Goal: Transaction & Acquisition: Download file/media

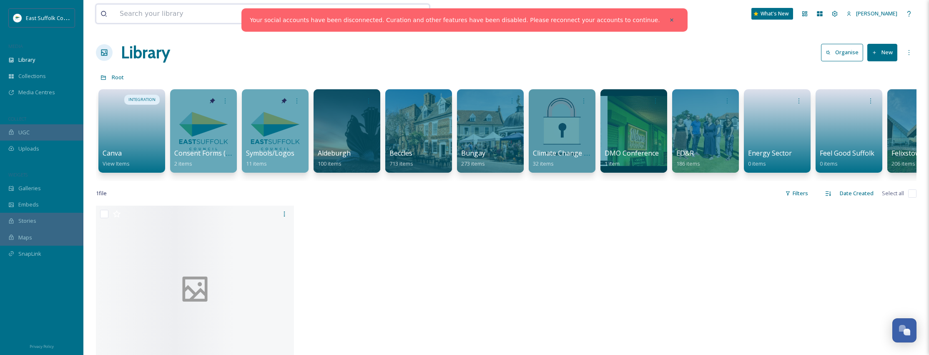
click at [189, 22] on input at bounding box center [239, 14] width 246 height 18
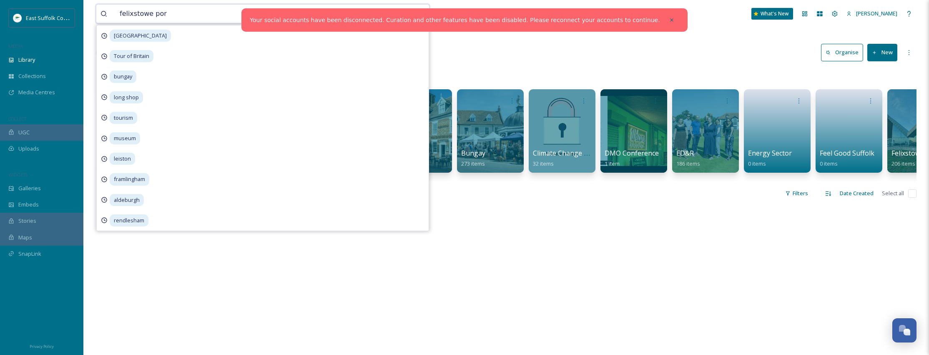
type input "felixstowe port"
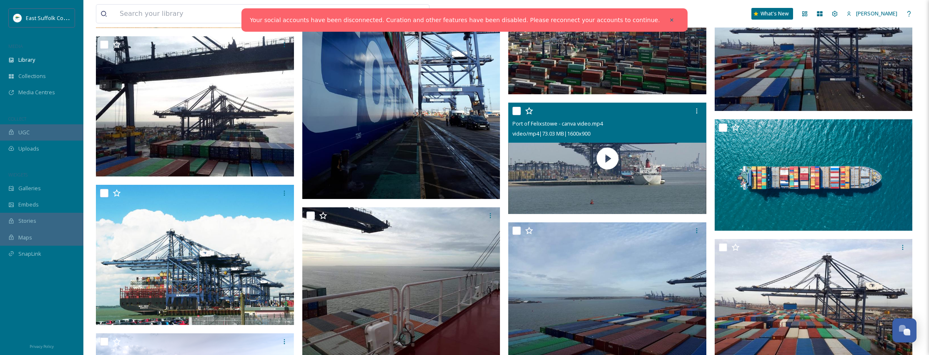
scroll to position [918, 0]
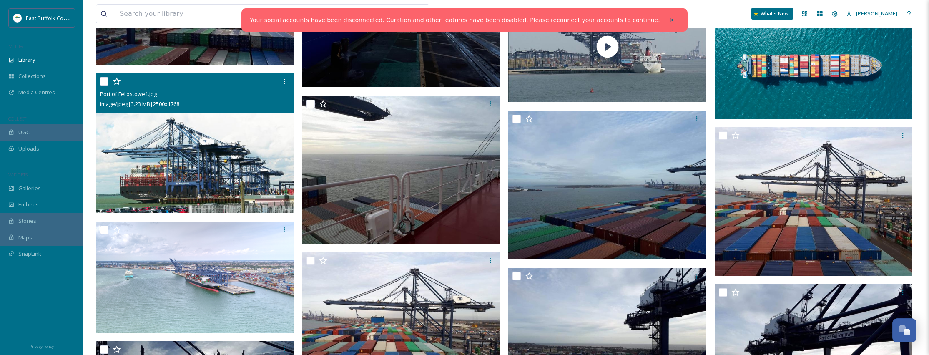
click at [148, 137] on img at bounding box center [195, 143] width 198 height 140
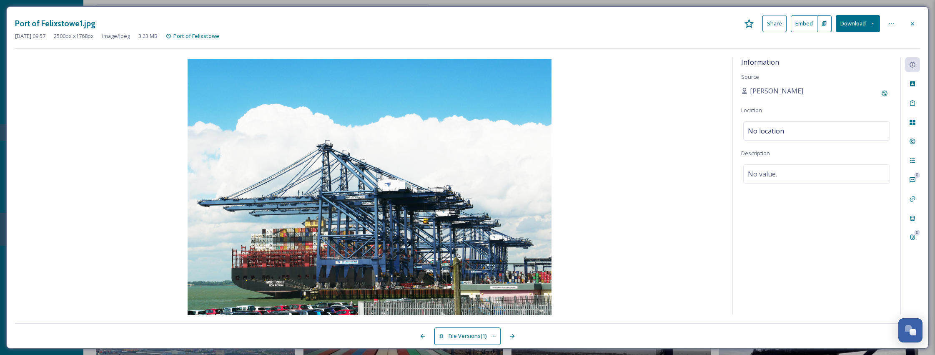
click at [855, 22] on button "Download" at bounding box center [858, 23] width 44 height 17
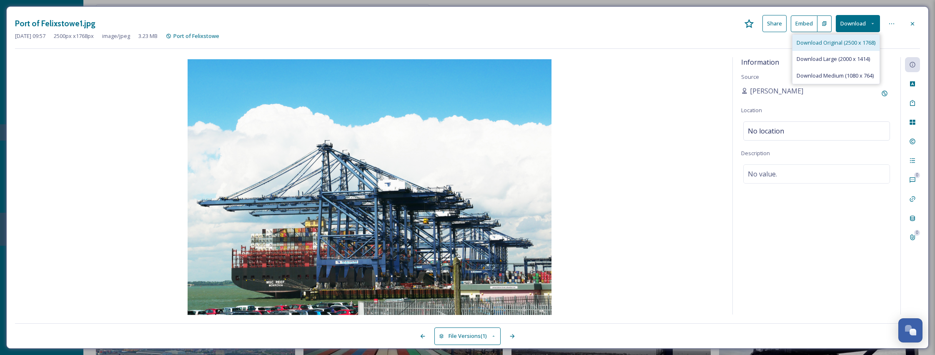
click at [823, 45] on span "Download Original (2500 x 1768)" at bounding box center [836, 43] width 79 height 8
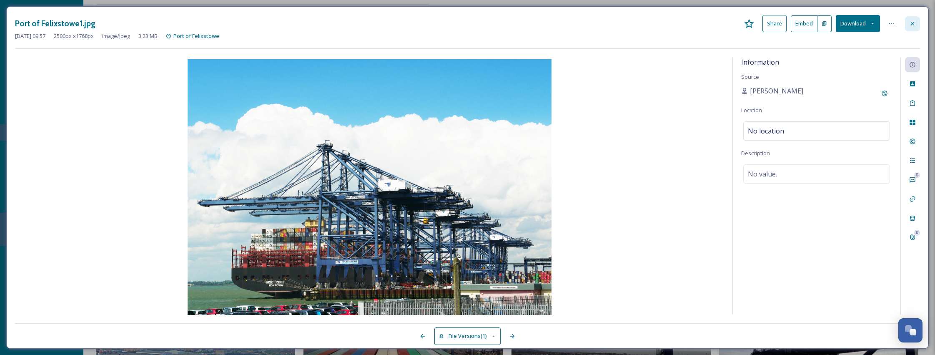
click at [911, 25] on icon at bounding box center [913, 23] width 7 height 7
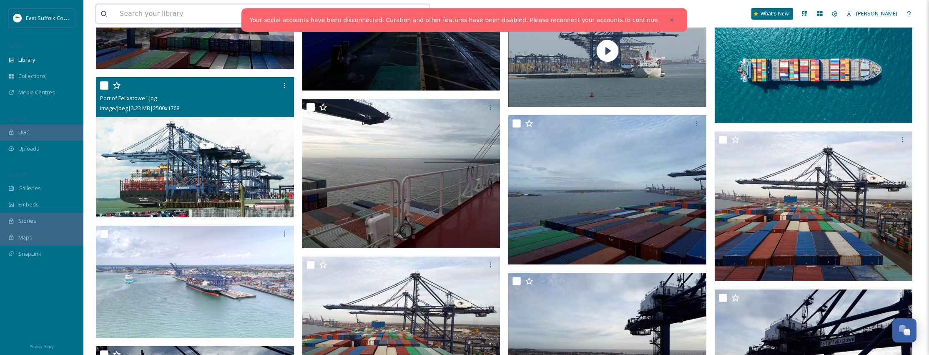
click at [168, 7] on input at bounding box center [239, 14] width 246 height 18
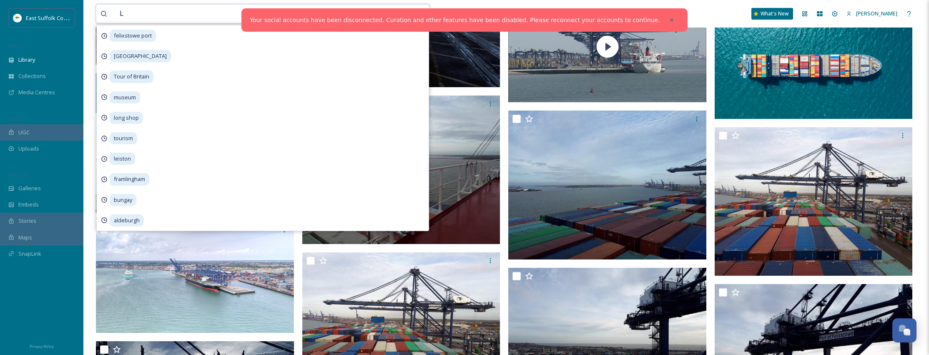
scroll to position [914, 0]
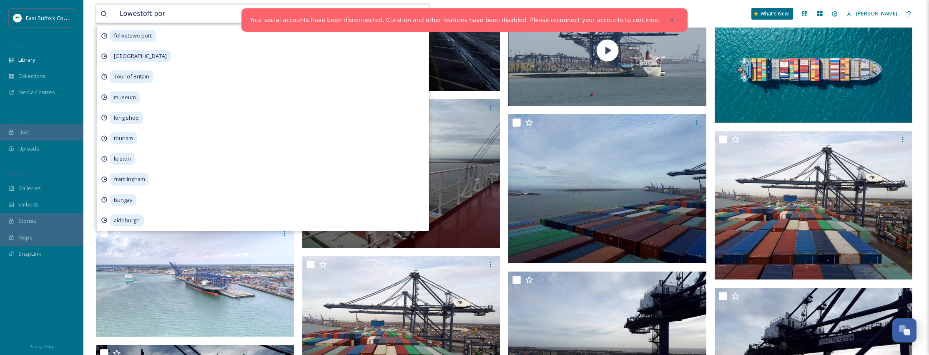
type input "Lowestoft port"
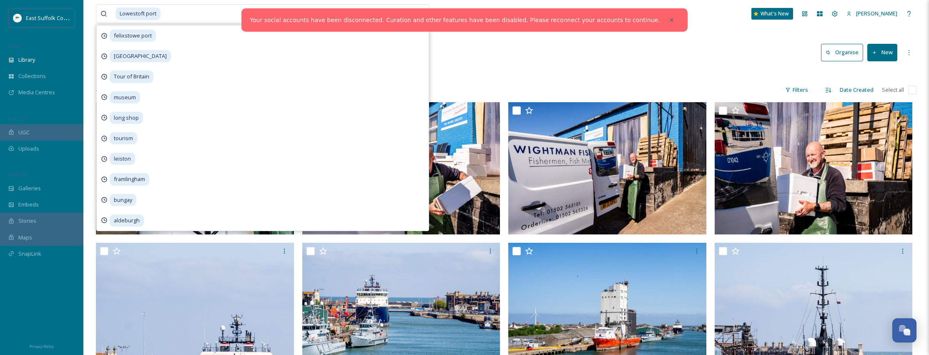
click at [547, 74] on div at bounding box center [506, 73] width 821 height 8
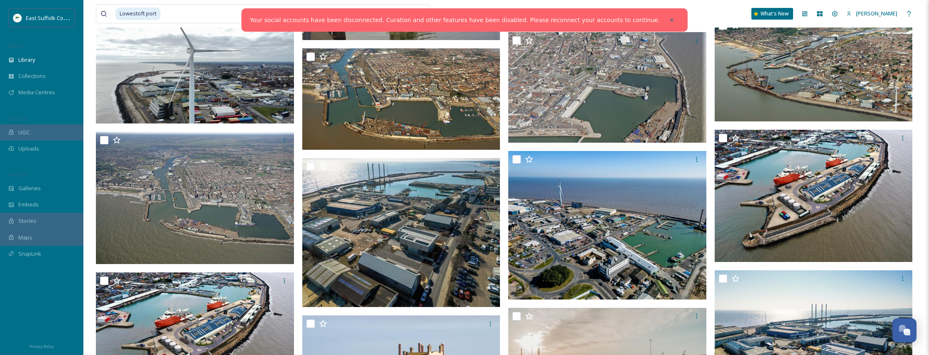
scroll to position [1084, 0]
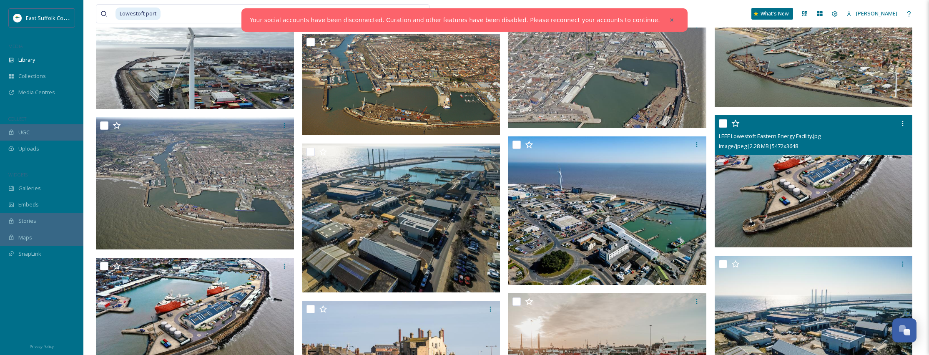
click at [815, 185] on img at bounding box center [814, 181] width 198 height 132
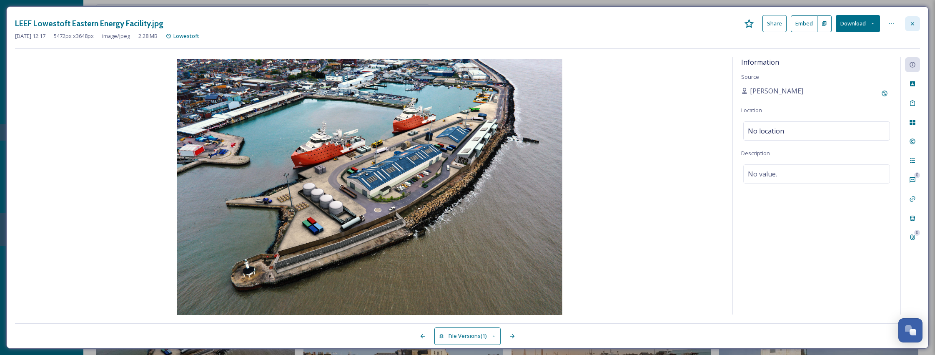
click at [913, 23] on icon at bounding box center [913, 23] width 7 height 7
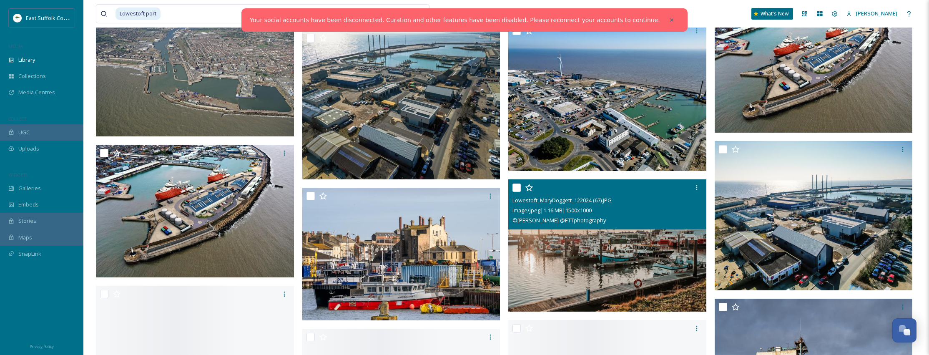
scroll to position [1209, 0]
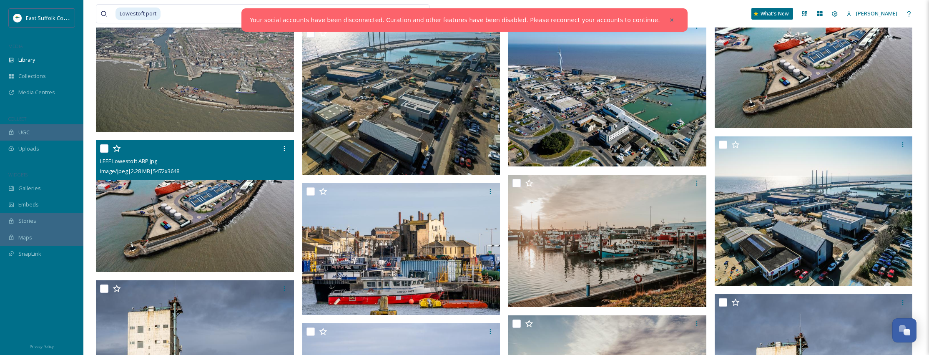
click at [168, 206] on img at bounding box center [195, 206] width 198 height 132
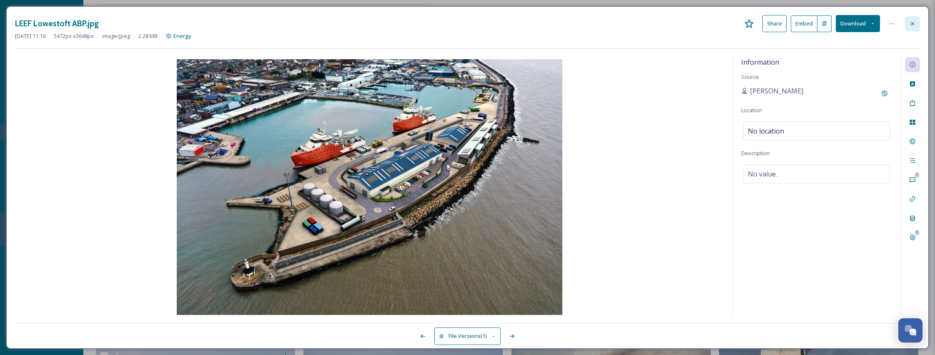
click at [907, 23] on div at bounding box center [912, 23] width 15 height 15
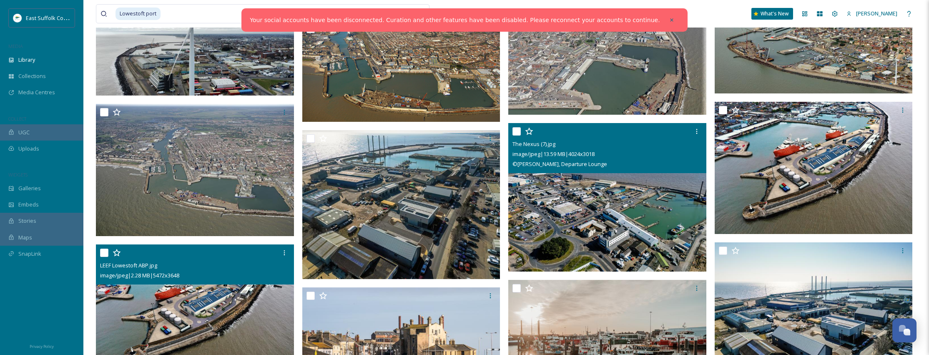
scroll to position [1150, 0]
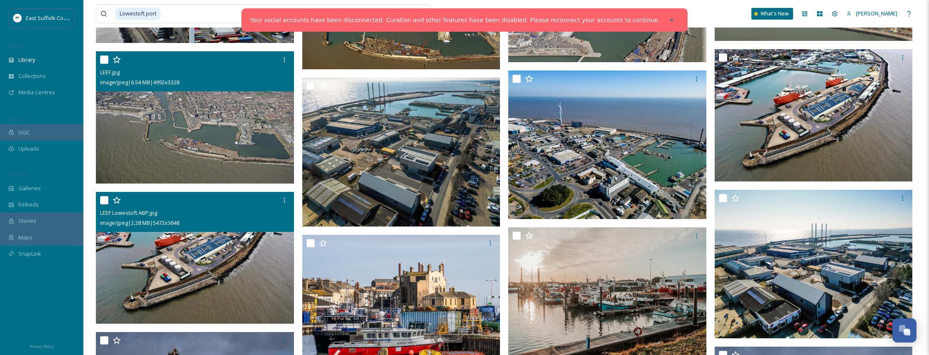
click at [204, 103] on img at bounding box center [195, 117] width 198 height 132
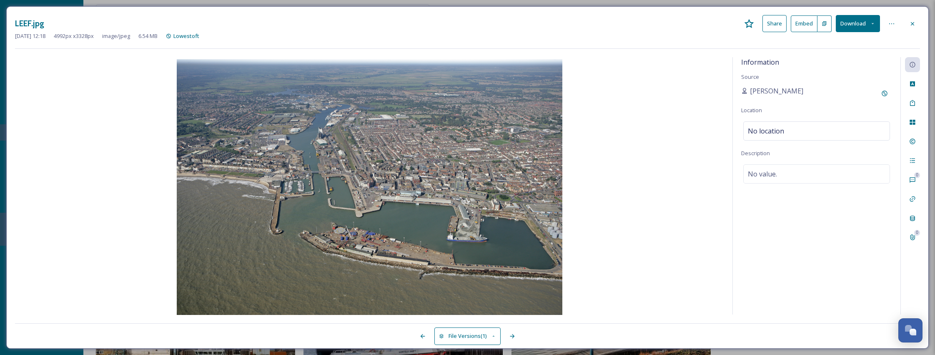
click at [914, 18] on div at bounding box center [912, 23] width 15 height 15
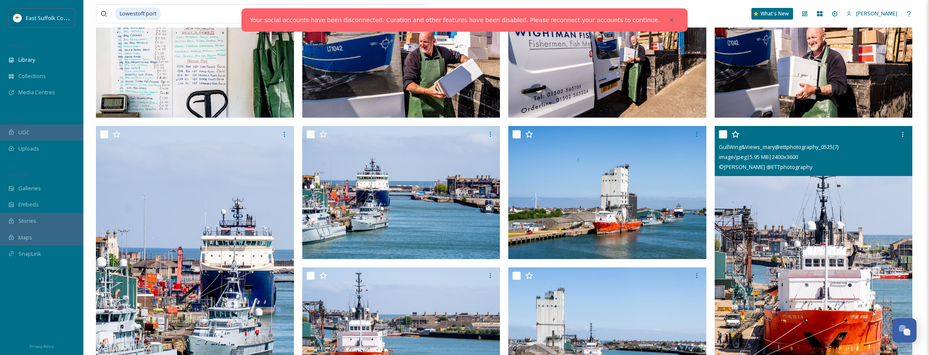
scroll to position [108, 0]
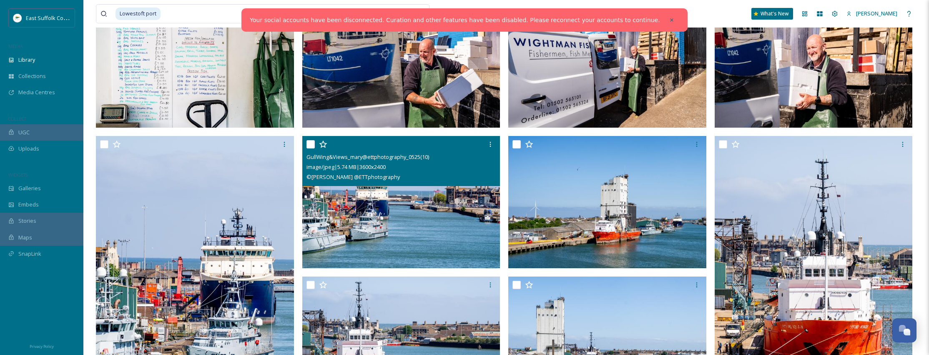
click at [416, 214] on img at bounding box center [401, 202] width 198 height 132
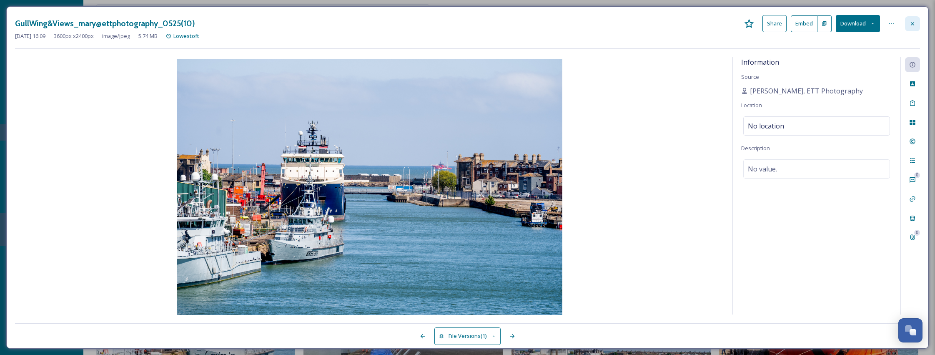
click at [913, 22] on icon at bounding box center [913, 23] width 7 height 7
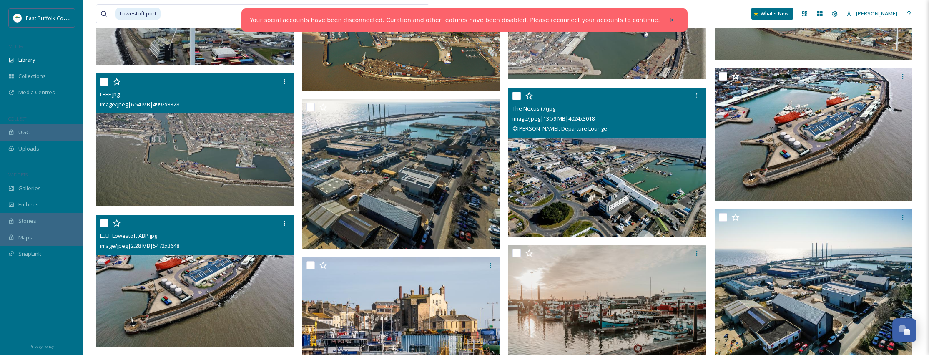
scroll to position [1084, 0]
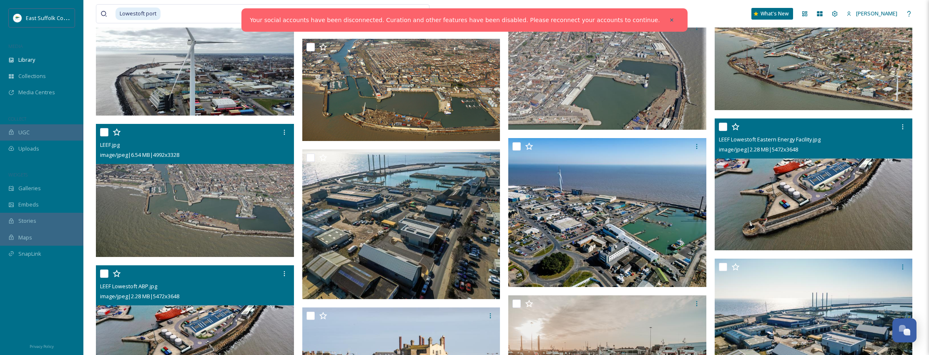
click at [766, 176] on img at bounding box center [814, 184] width 198 height 132
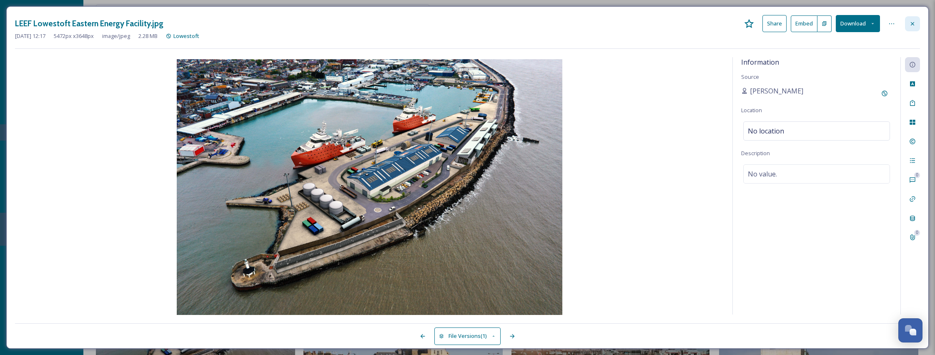
click at [914, 24] on icon at bounding box center [912, 23] width 3 height 3
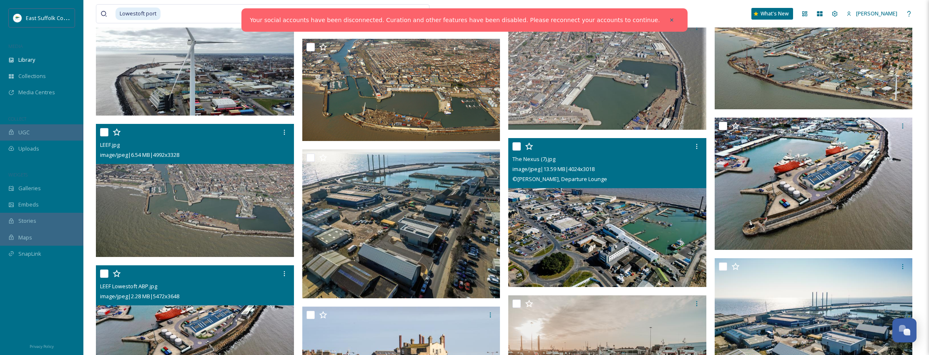
click at [629, 233] on img at bounding box center [607, 212] width 198 height 148
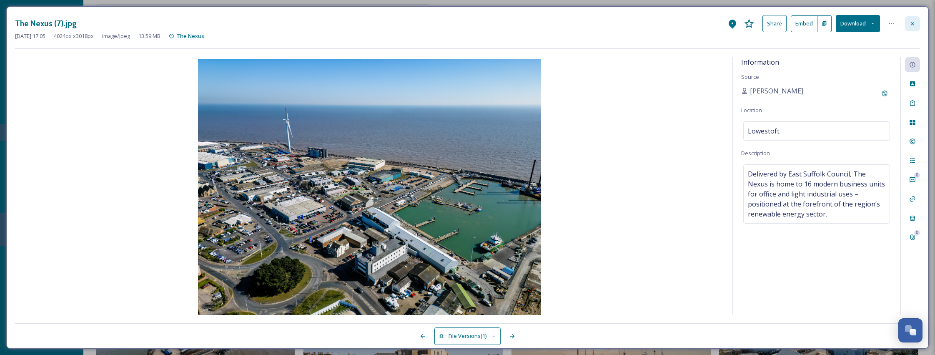
click at [916, 25] on icon at bounding box center [913, 23] width 7 height 7
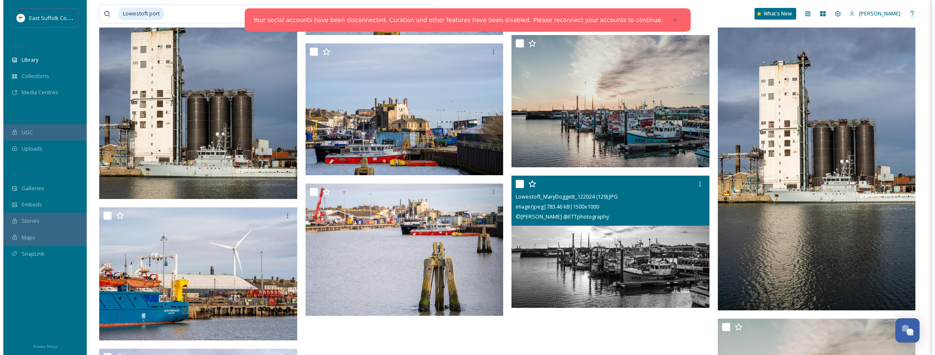
scroll to position [1489, 0]
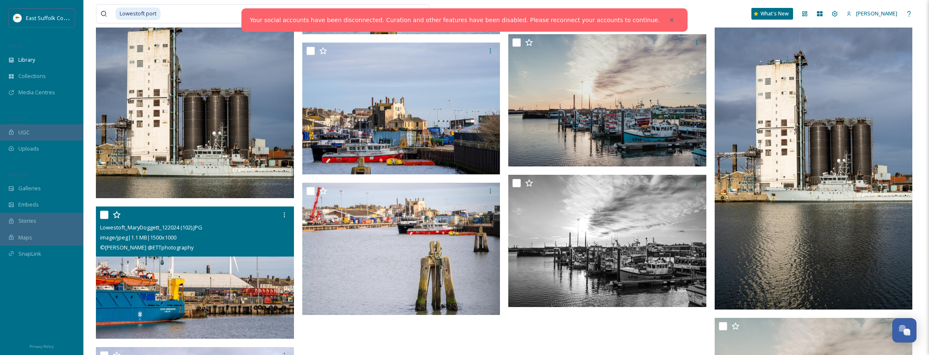
click at [210, 297] on img at bounding box center [195, 272] width 198 height 132
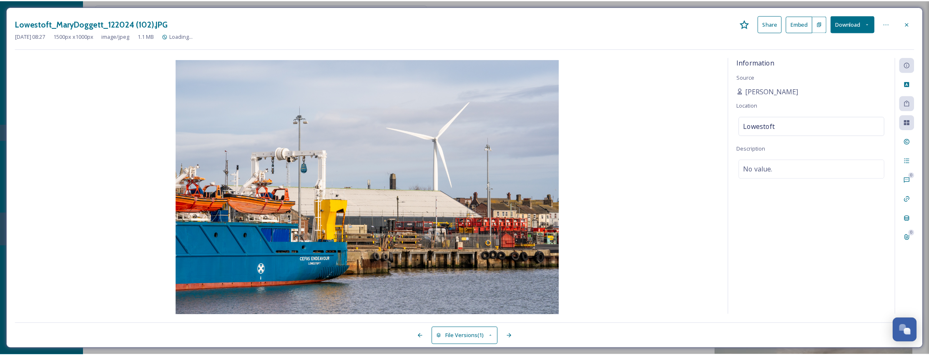
scroll to position [1491, 0]
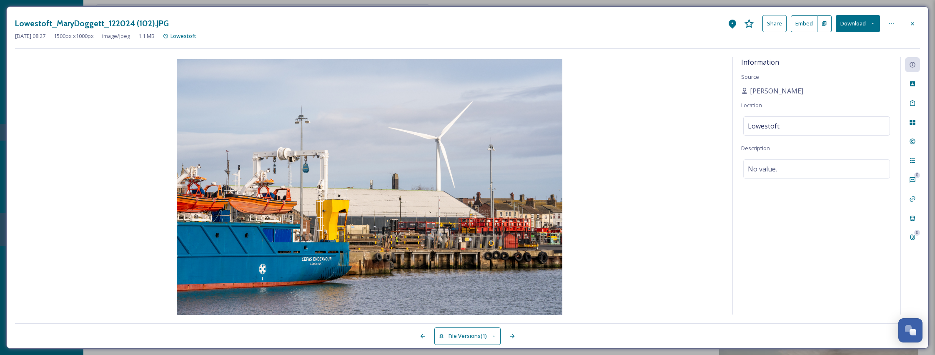
click at [866, 25] on button "Download" at bounding box center [858, 23] width 44 height 17
click at [846, 40] on span "Download Original (1500 x 1000)" at bounding box center [836, 43] width 79 height 8
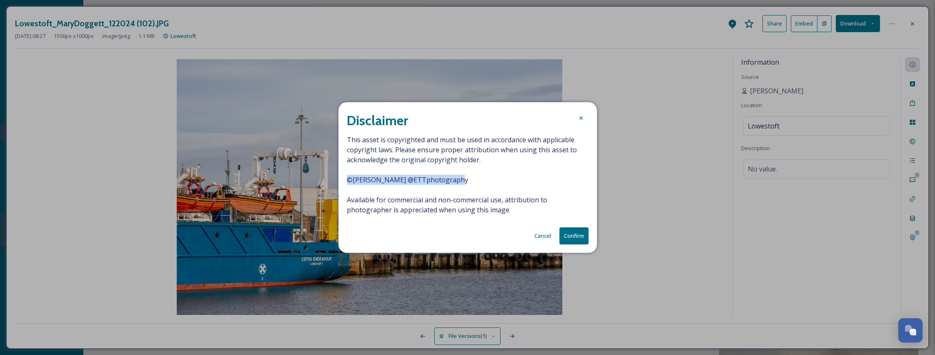
drag, startPoint x: 456, startPoint y: 177, endPoint x: 333, endPoint y: 184, distance: 123.3
click at [333, 184] on div "Disclaimer This asset is copyrighted and must be used in accordance with applic…" at bounding box center [467, 177] width 935 height 355
copy span "© [PERSON_NAME] @ETTphotography"
click at [581, 237] on button "Confirm" at bounding box center [574, 235] width 29 height 17
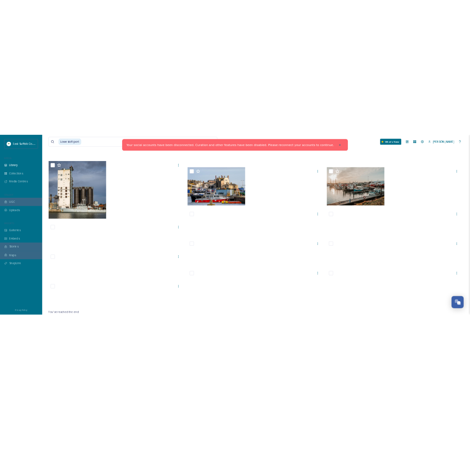
scroll to position [1075, 0]
